Goal: Information Seeking & Learning: Learn about a topic

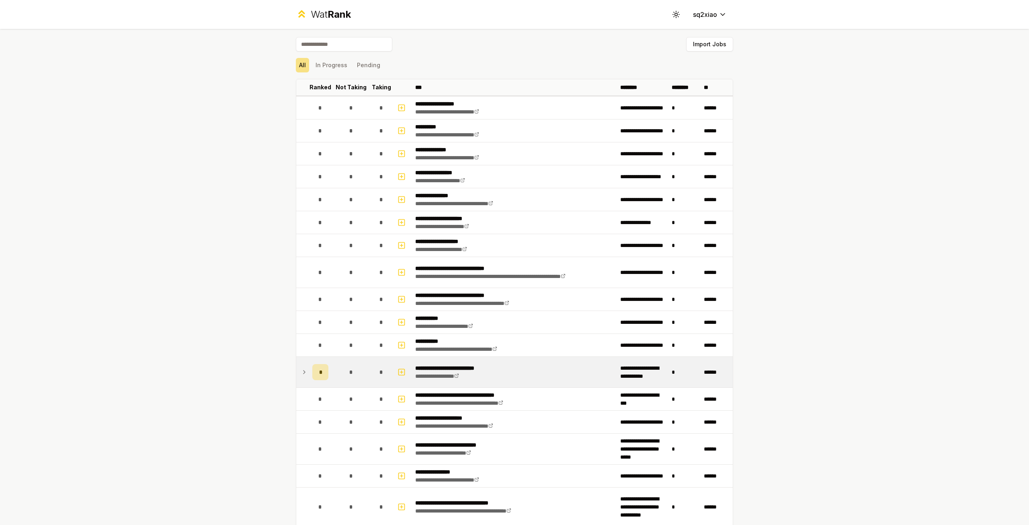
click at [303, 370] on icon at bounding box center [304, 372] width 6 height 10
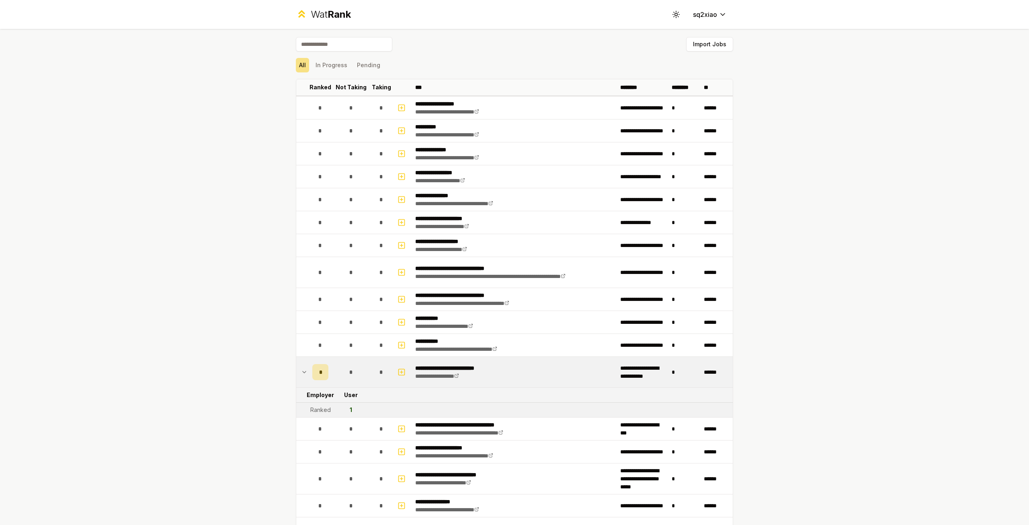
click at [305, 368] on icon at bounding box center [304, 372] width 6 height 10
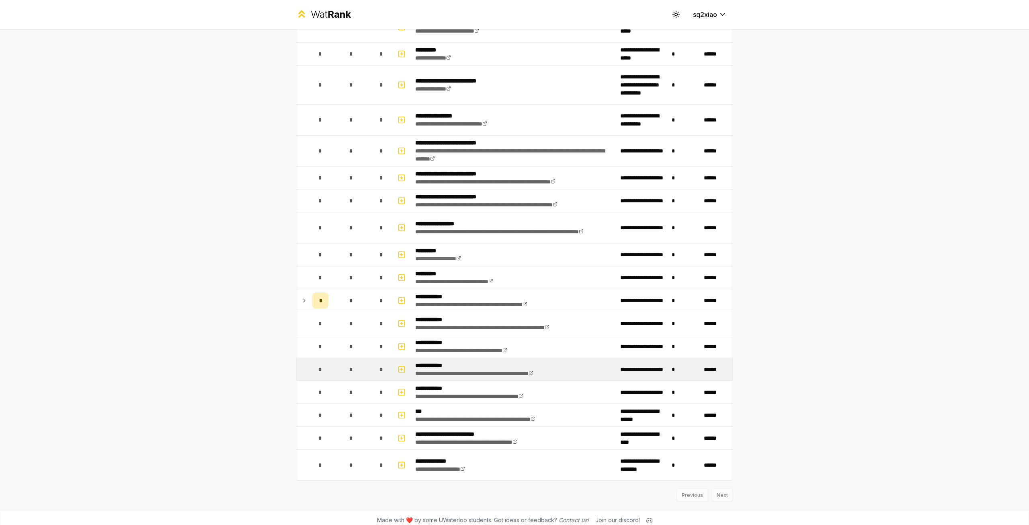
scroll to position [659, 0]
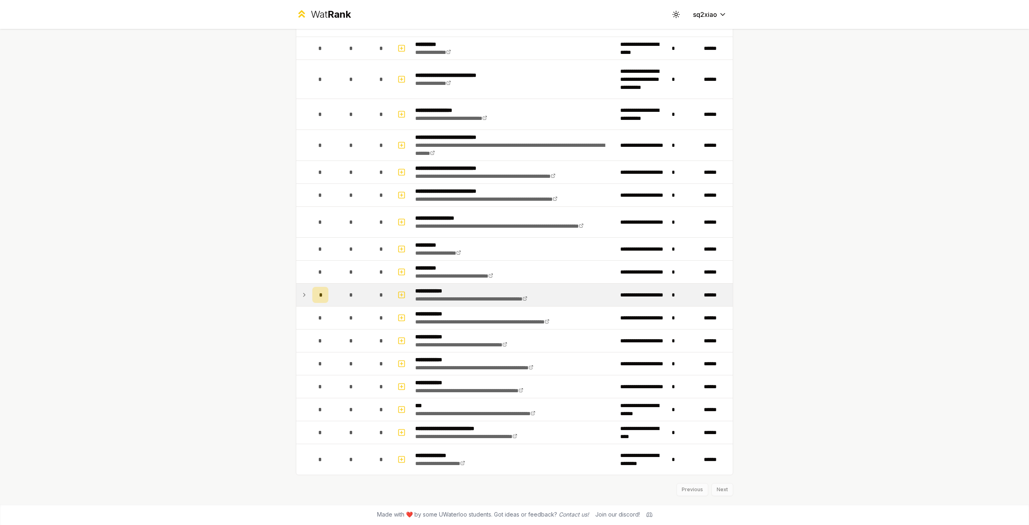
click at [306, 297] on icon at bounding box center [304, 295] width 6 height 10
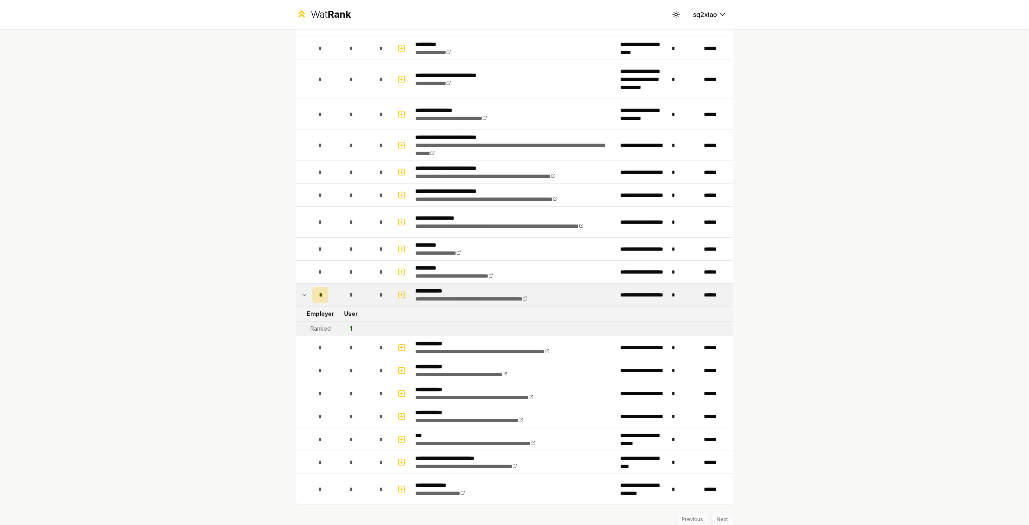
click at [351, 327] on div "1" at bounding box center [351, 329] width 2 height 8
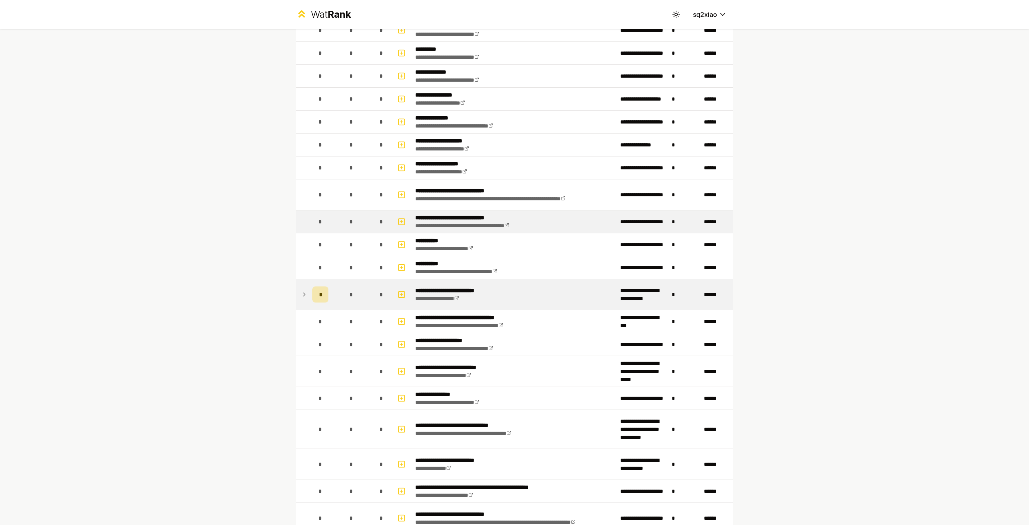
scroll to position [0, 0]
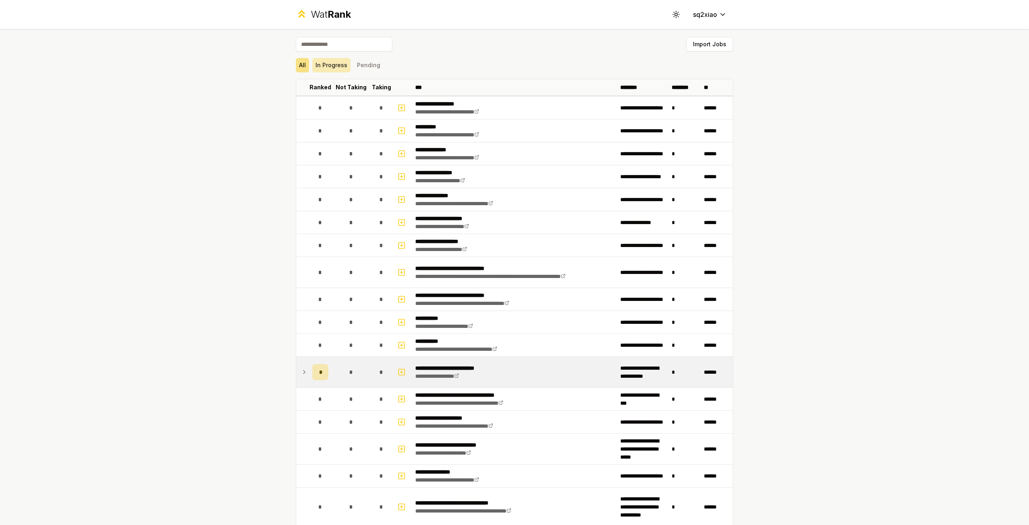
click at [339, 70] on button "In Progress" at bounding box center [331, 65] width 38 height 14
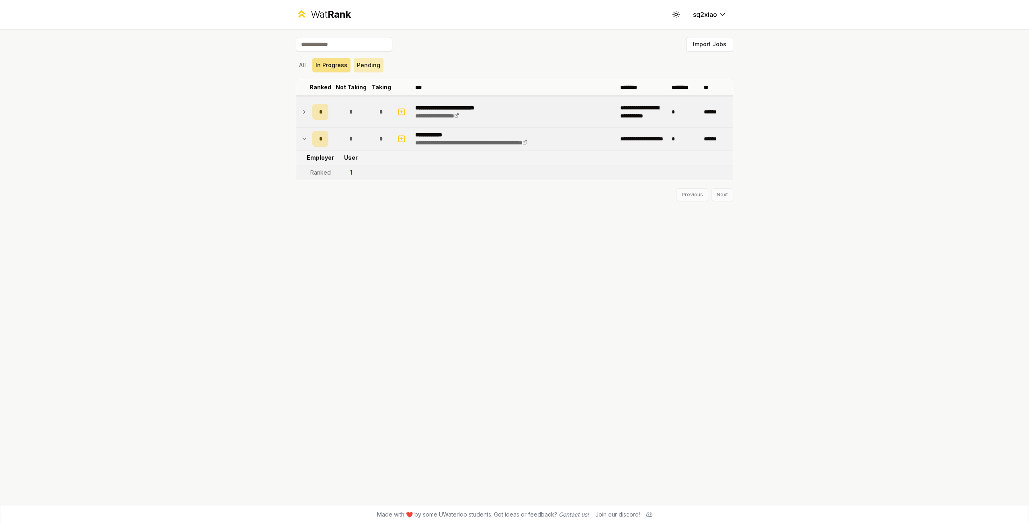
click at [360, 67] on button "Pending" at bounding box center [369, 65] width 30 height 14
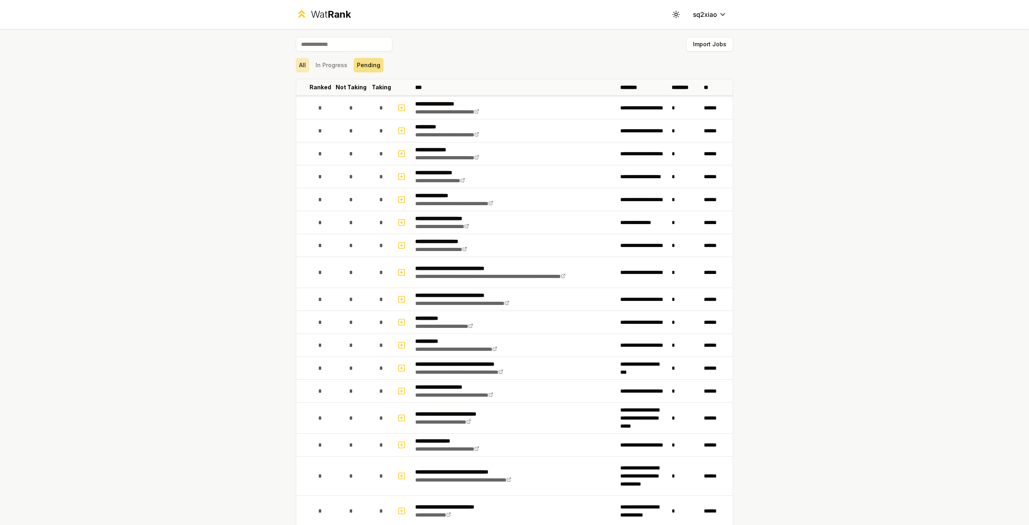
click at [303, 69] on button "All" at bounding box center [302, 65] width 13 height 14
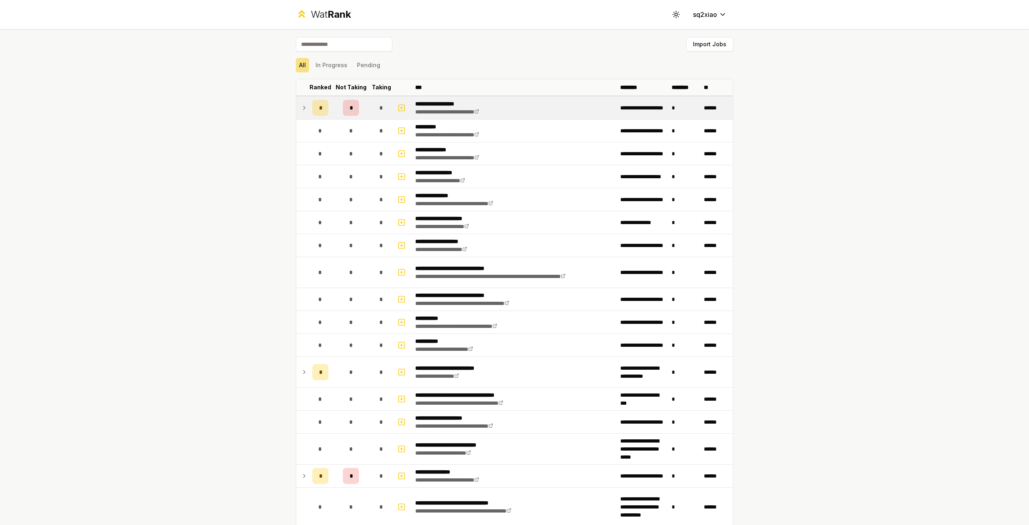
click at [300, 111] on td at bounding box center [302, 108] width 13 height 23
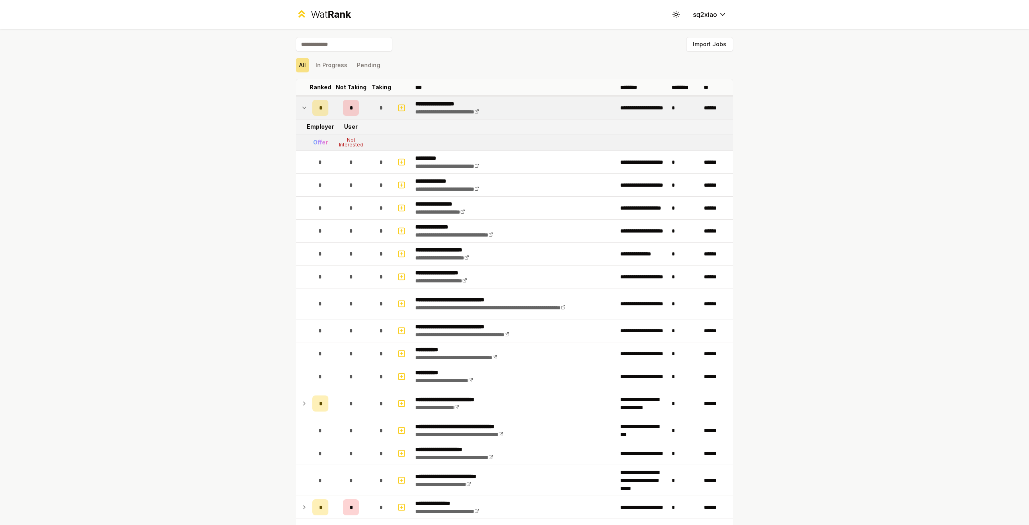
click at [302, 108] on icon at bounding box center [304, 108] width 6 height 10
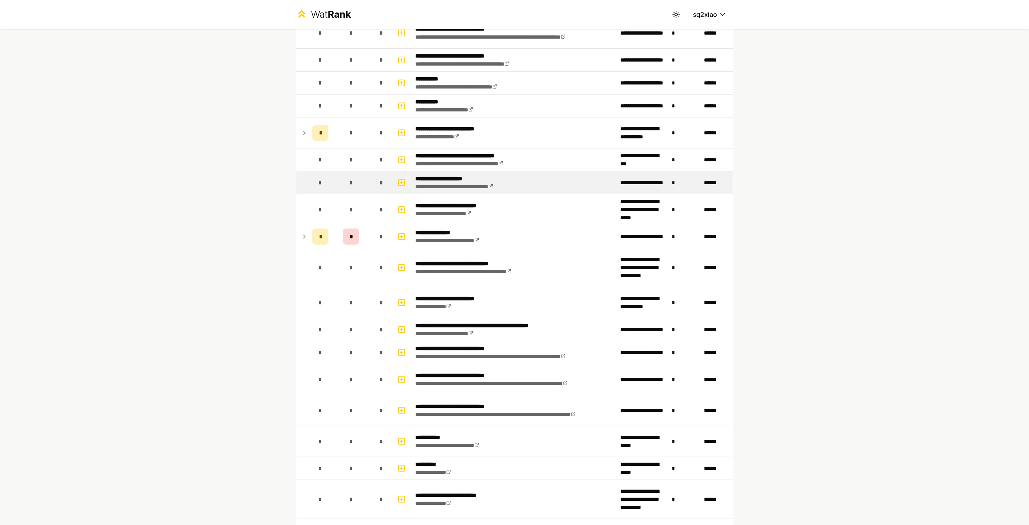
scroll to position [281, 0]
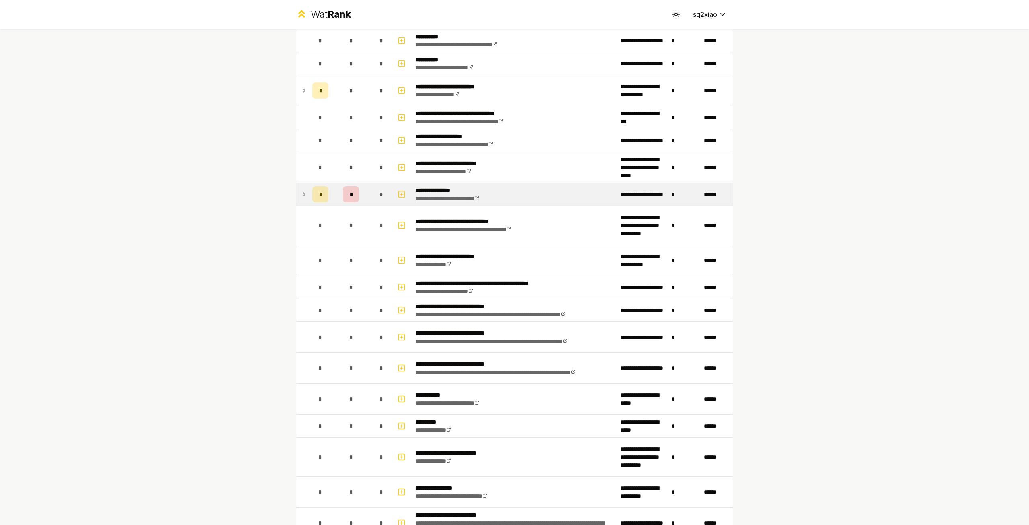
click at [302, 194] on icon at bounding box center [304, 194] width 6 height 10
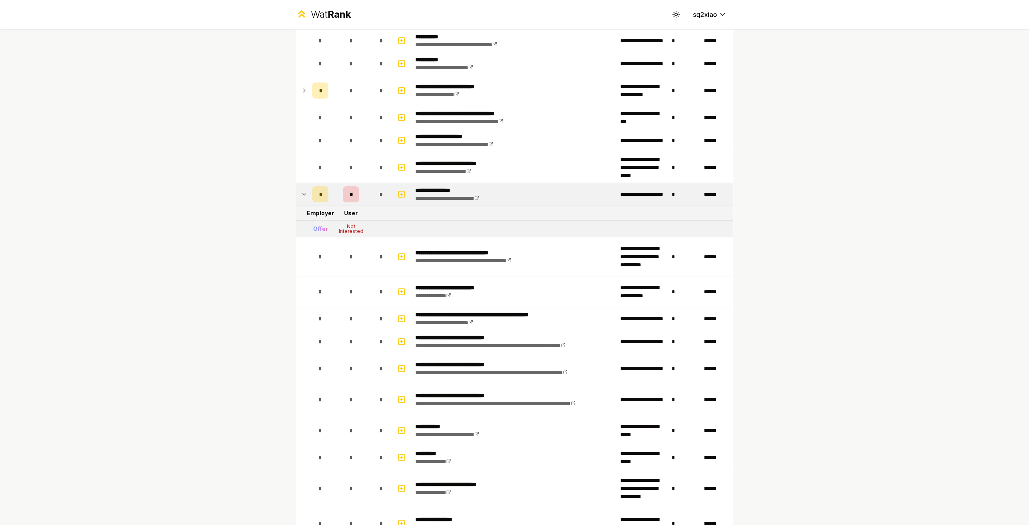
click at [302, 194] on icon at bounding box center [304, 194] width 6 height 10
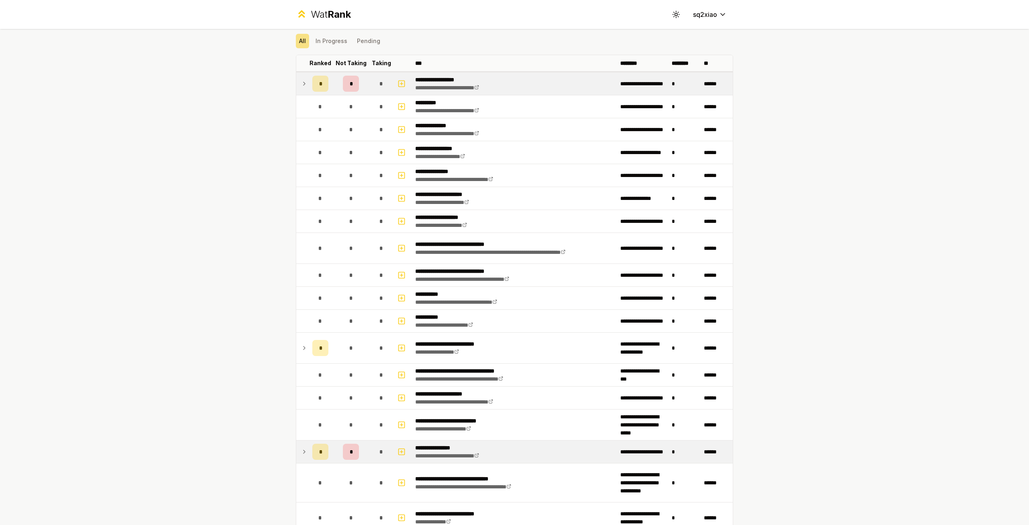
scroll to position [0, 0]
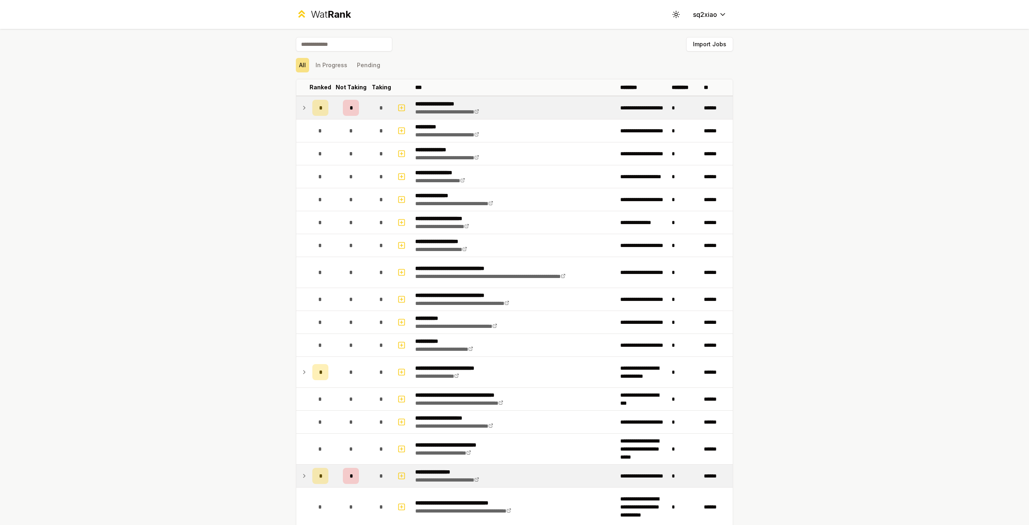
click at [304, 108] on icon at bounding box center [304, 108] width 6 height 10
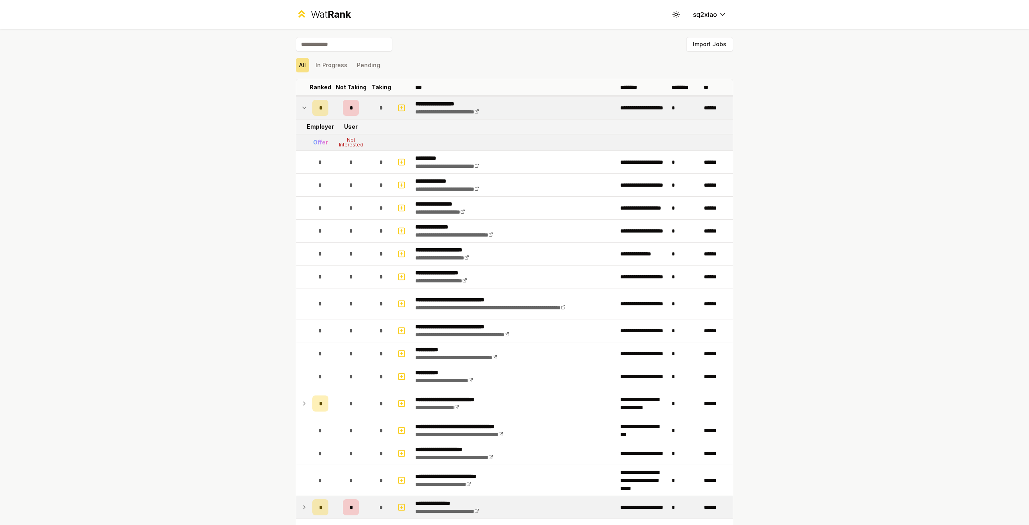
click at [304, 108] on icon at bounding box center [304, 108] width 3 height 2
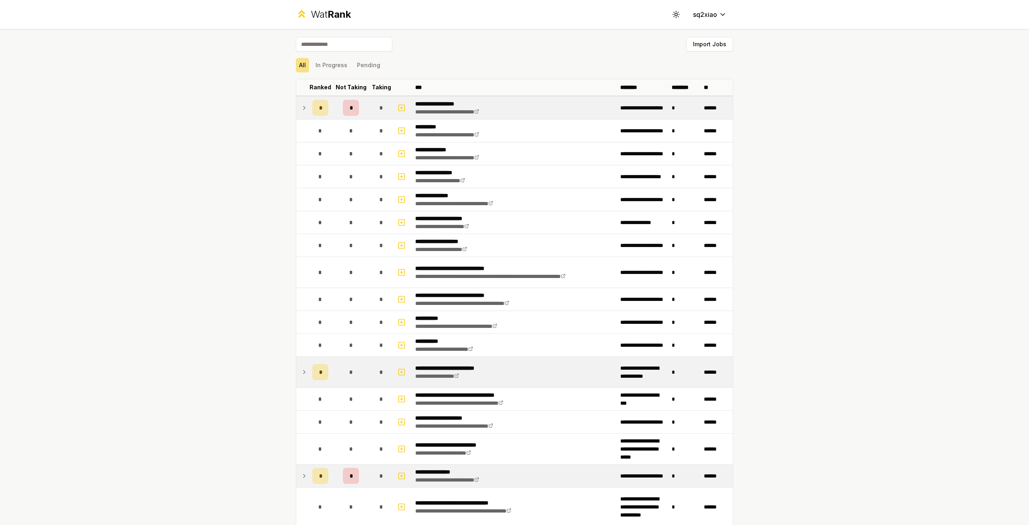
click at [301, 372] on td at bounding box center [302, 372] width 13 height 31
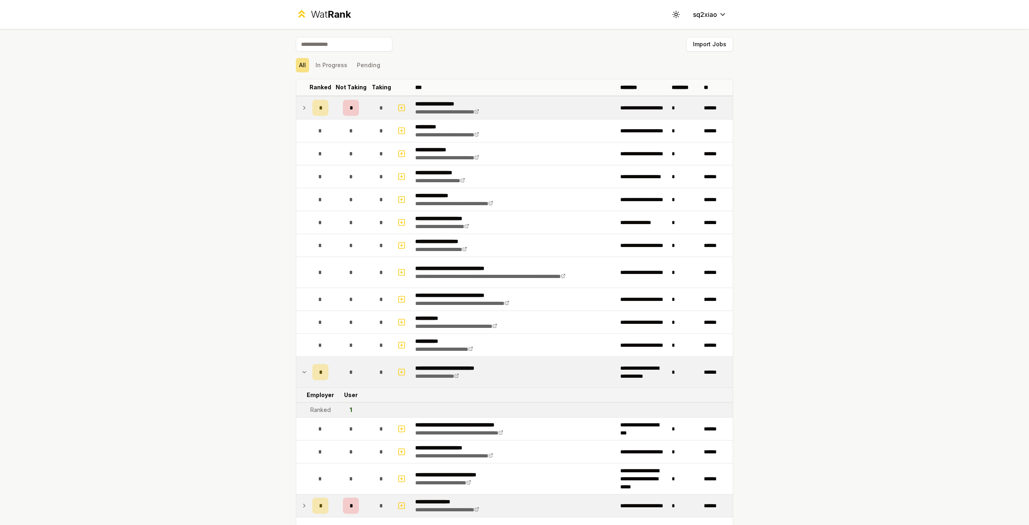
click at [303, 372] on icon at bounding box center [304, 372] width 6 height 10
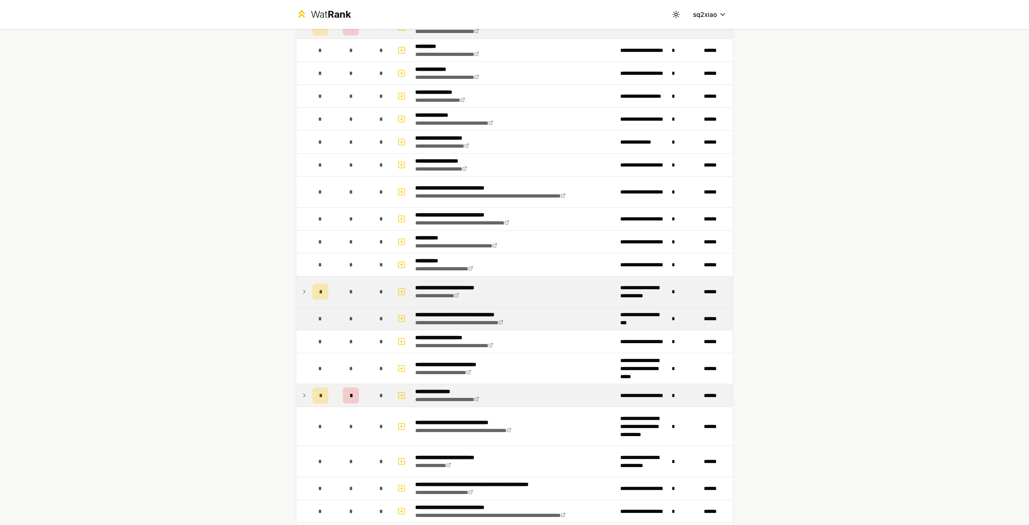
scroll to position [121, 0]
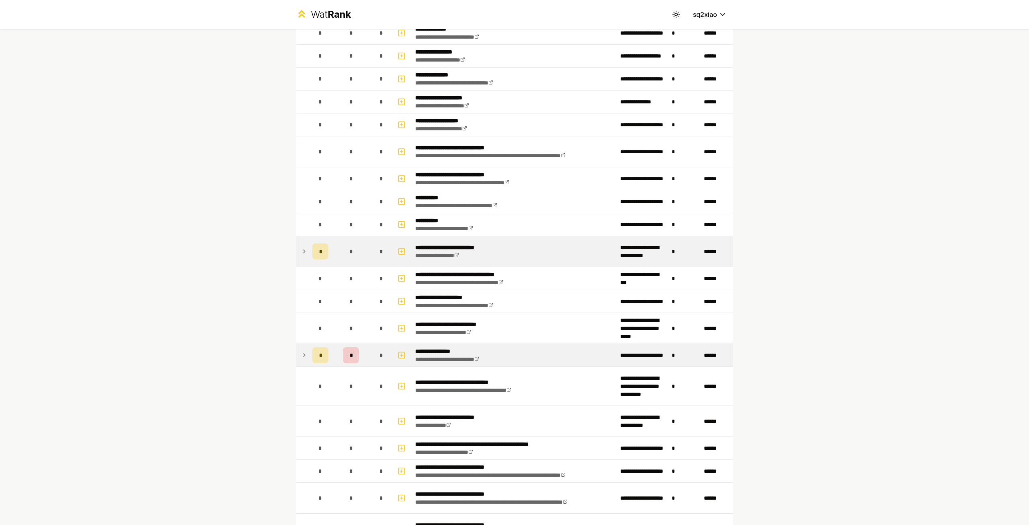
click at [306, 354] on icon at bounding box center [304, 355] width 6 height 10
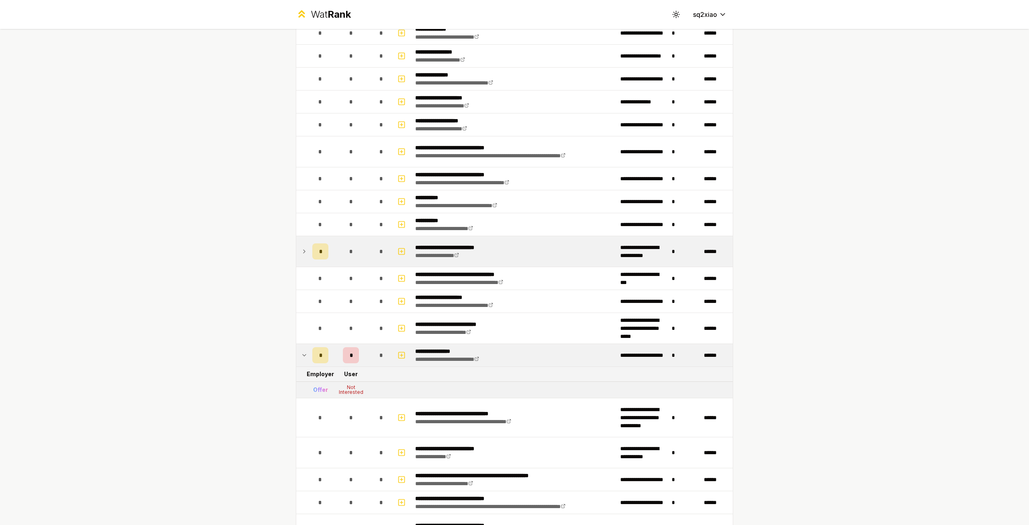
click at [306, 354] on icon at bounding box center [304, 355] width 6 height 10
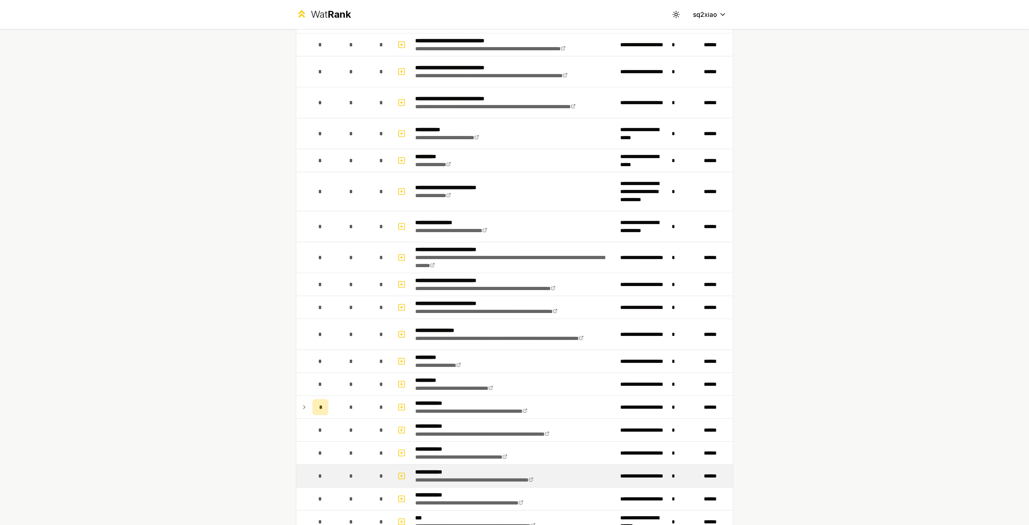
scroll to position [643, 0]
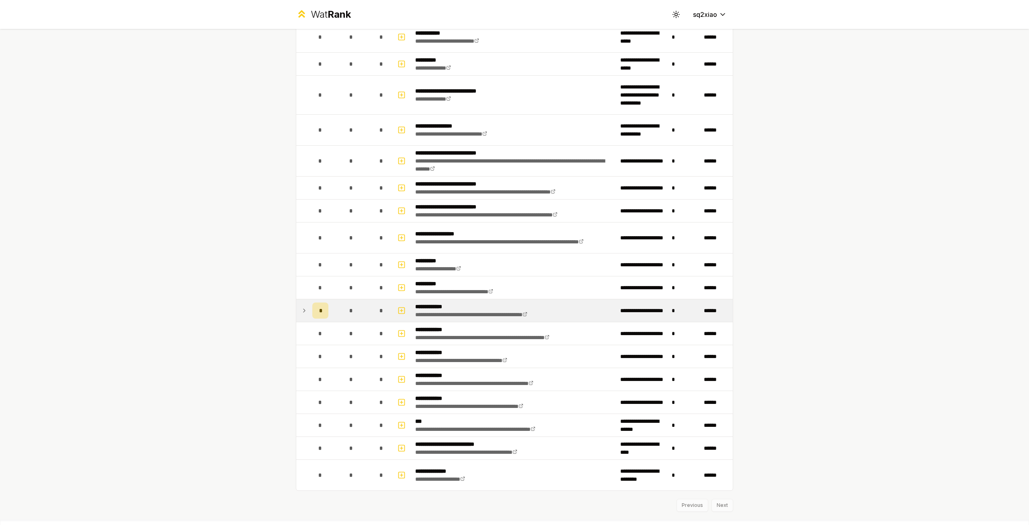
click at [302, 310] on icon at bounding box center [304, 311] width 6 height 10
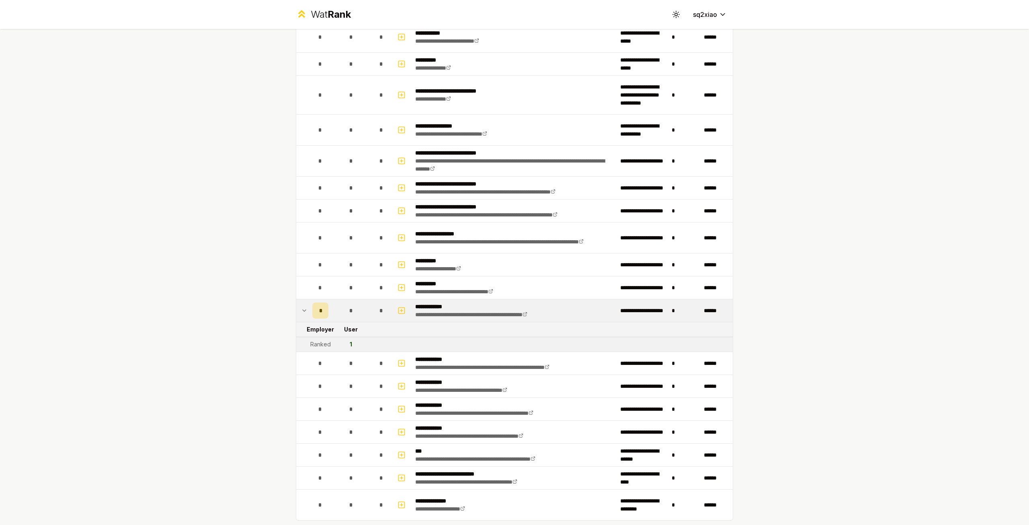
click at [302, 310] on icon at bounding box center [304, 311] width 6 height 10
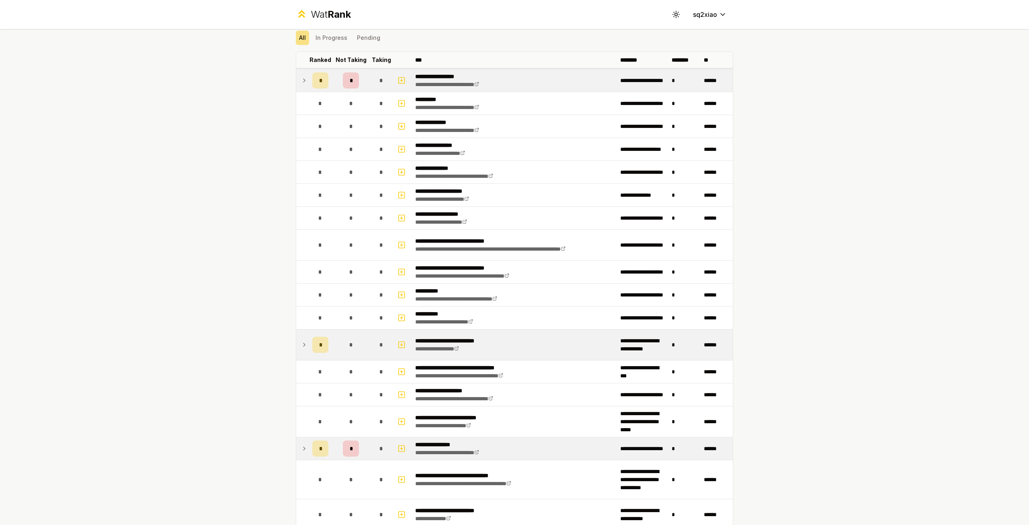
scroll to position [0, 0]
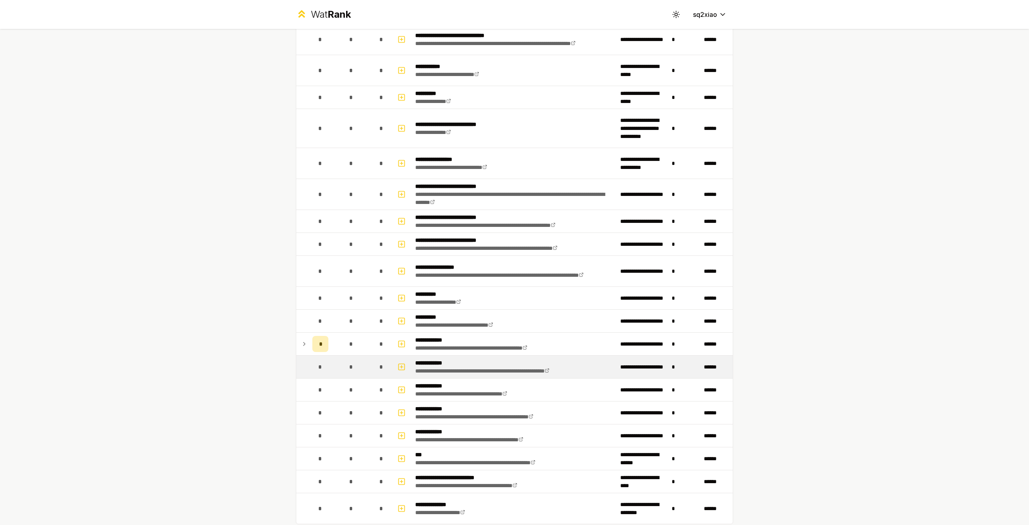
scroll to position [659, 0]
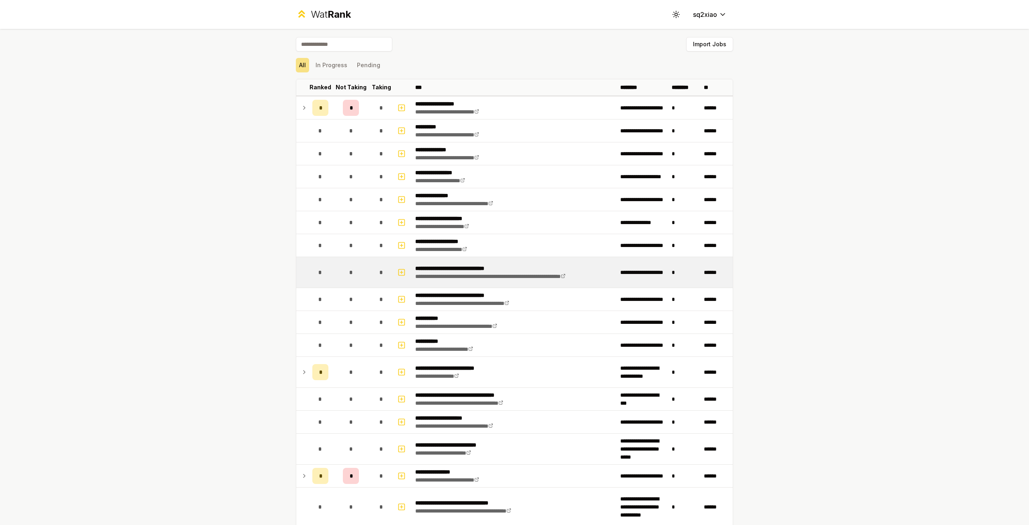
scroll to position [659, 0]
